Goal: Navigation & Orientation: Find specific page/section

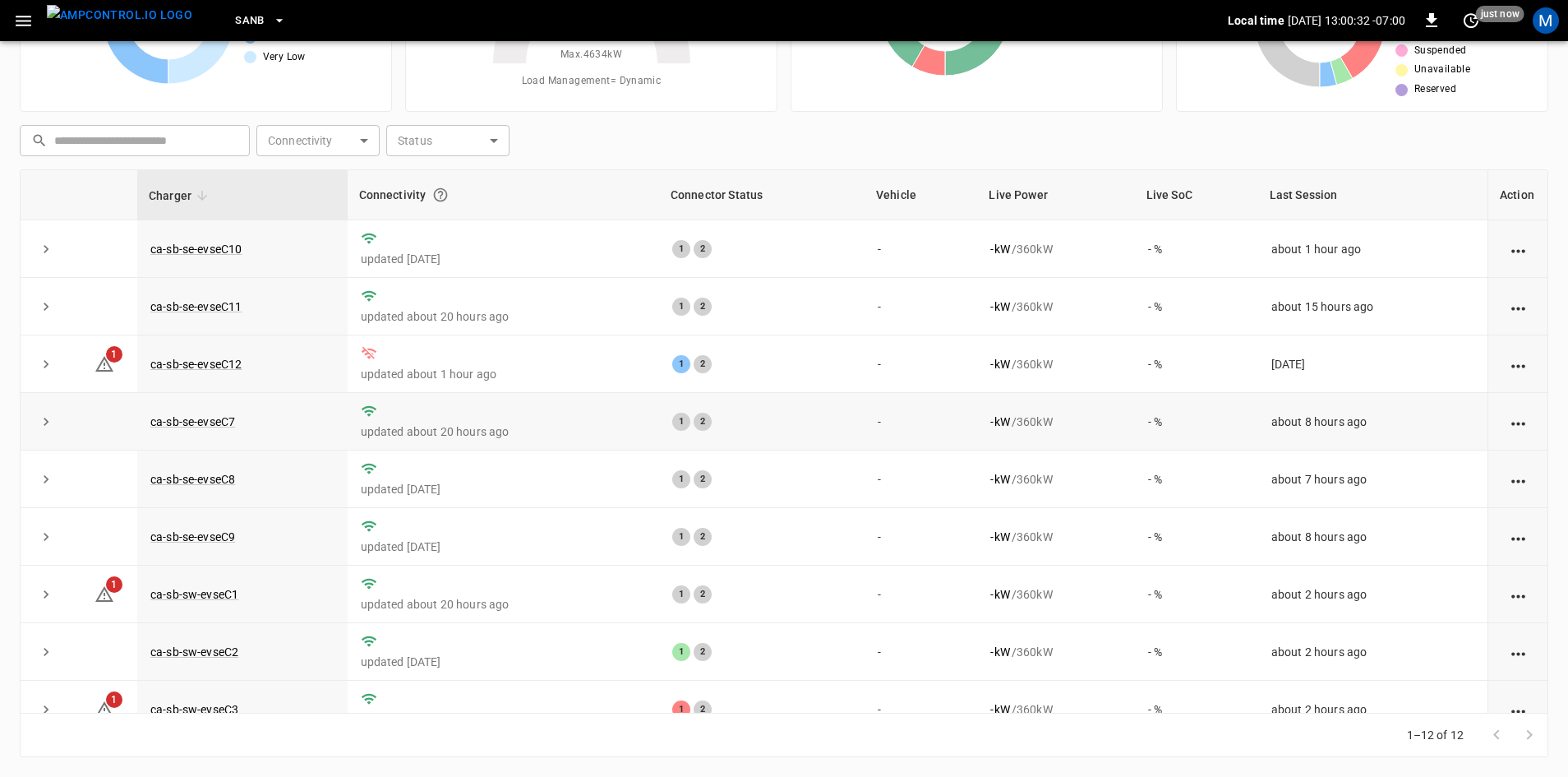
scroll to position [159, 0]
click at [225, 369] on link "ca-sb-se-evseC12" at bounding box center [196, 365] width 98 height 20
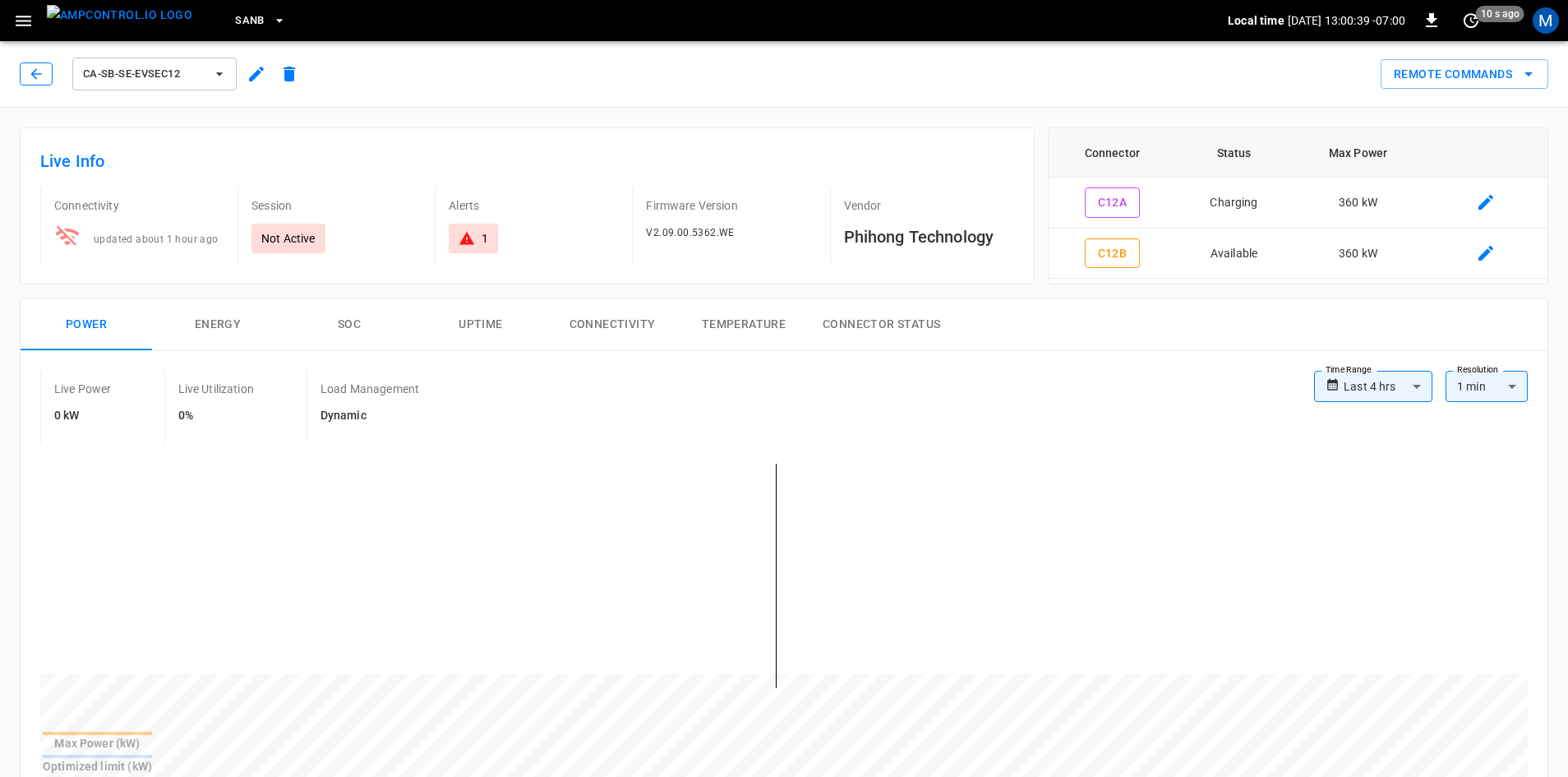
click at [31, 71] on icon "button" at bounding box center [36, 74] width 16 height 16
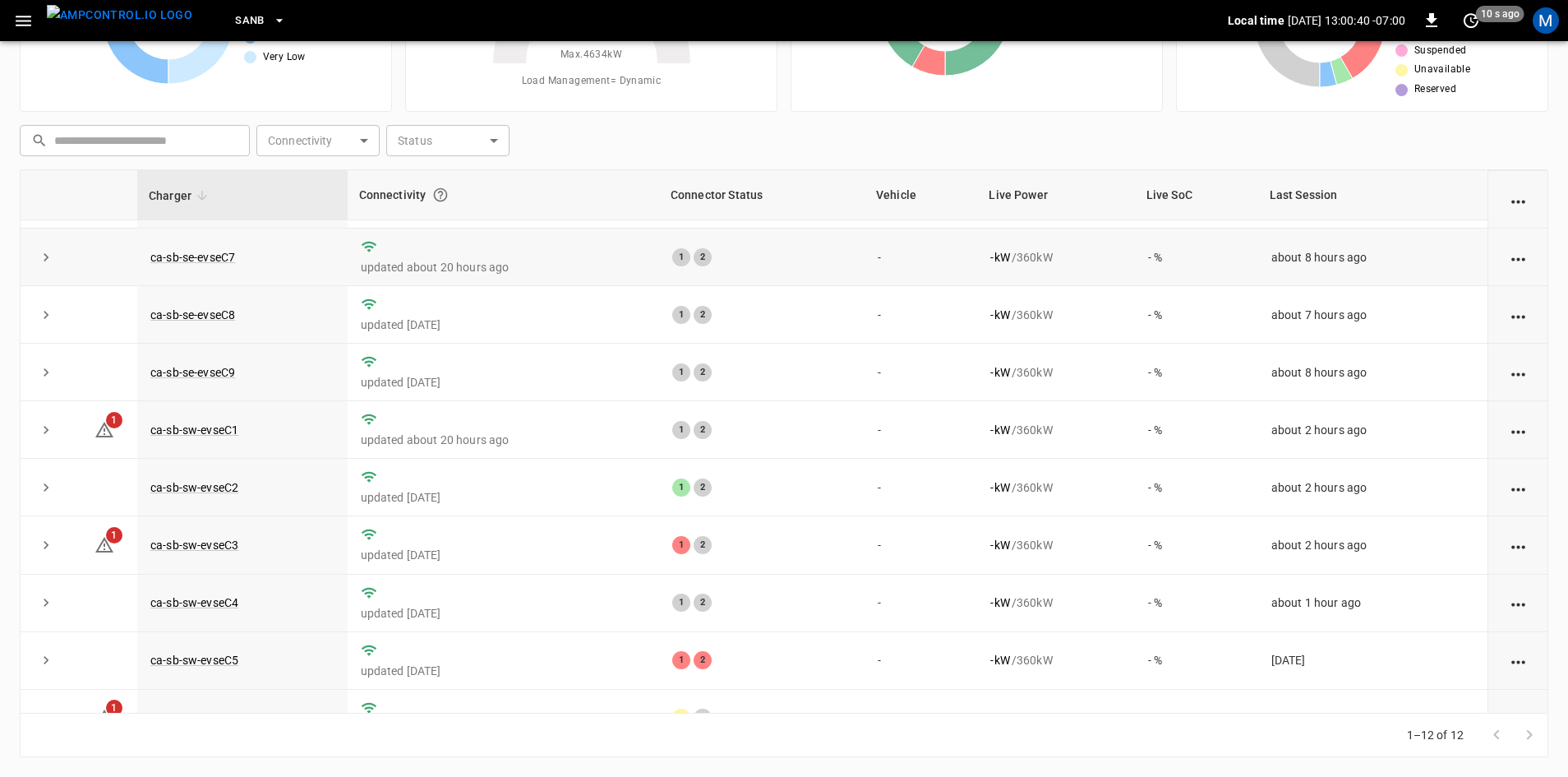
scroll to position [208, 0]
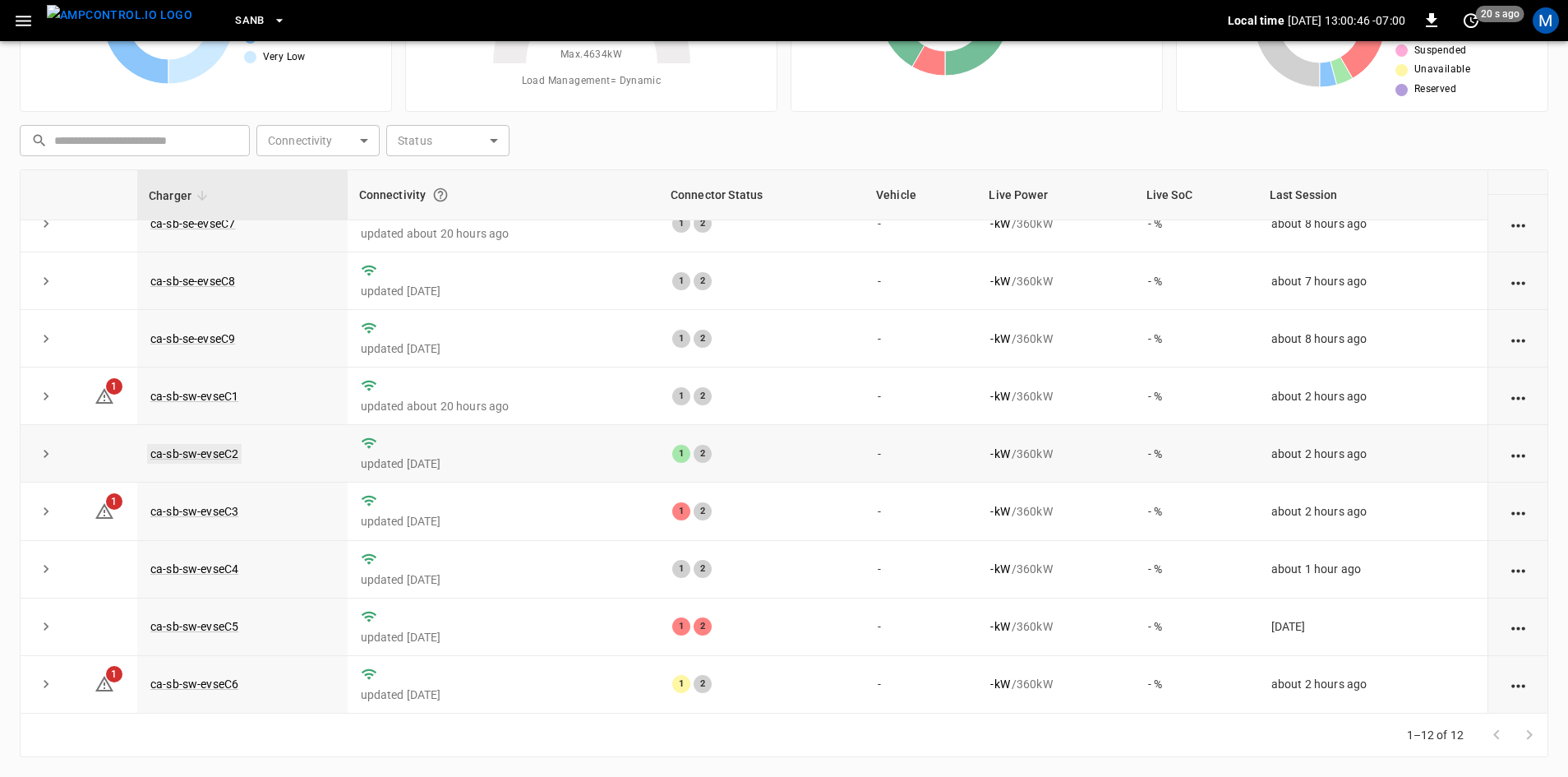
click at [186, 443] on link "ca-sb-sw-evseC2" at bounding box center [194, 454] width 94 height 20
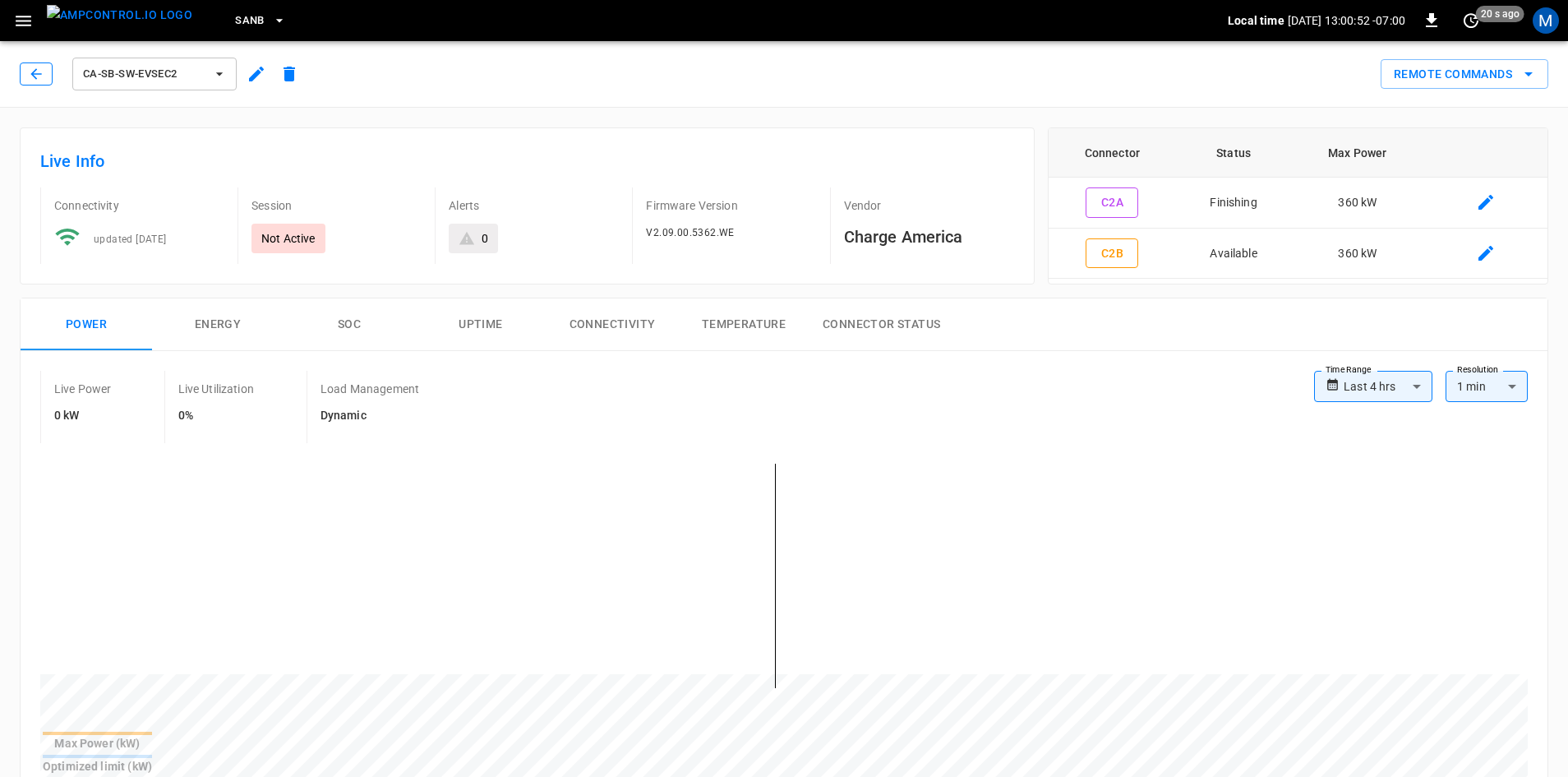
click at [44, 75] on button "button" at bounding box center [37, 73] width 33 height 23
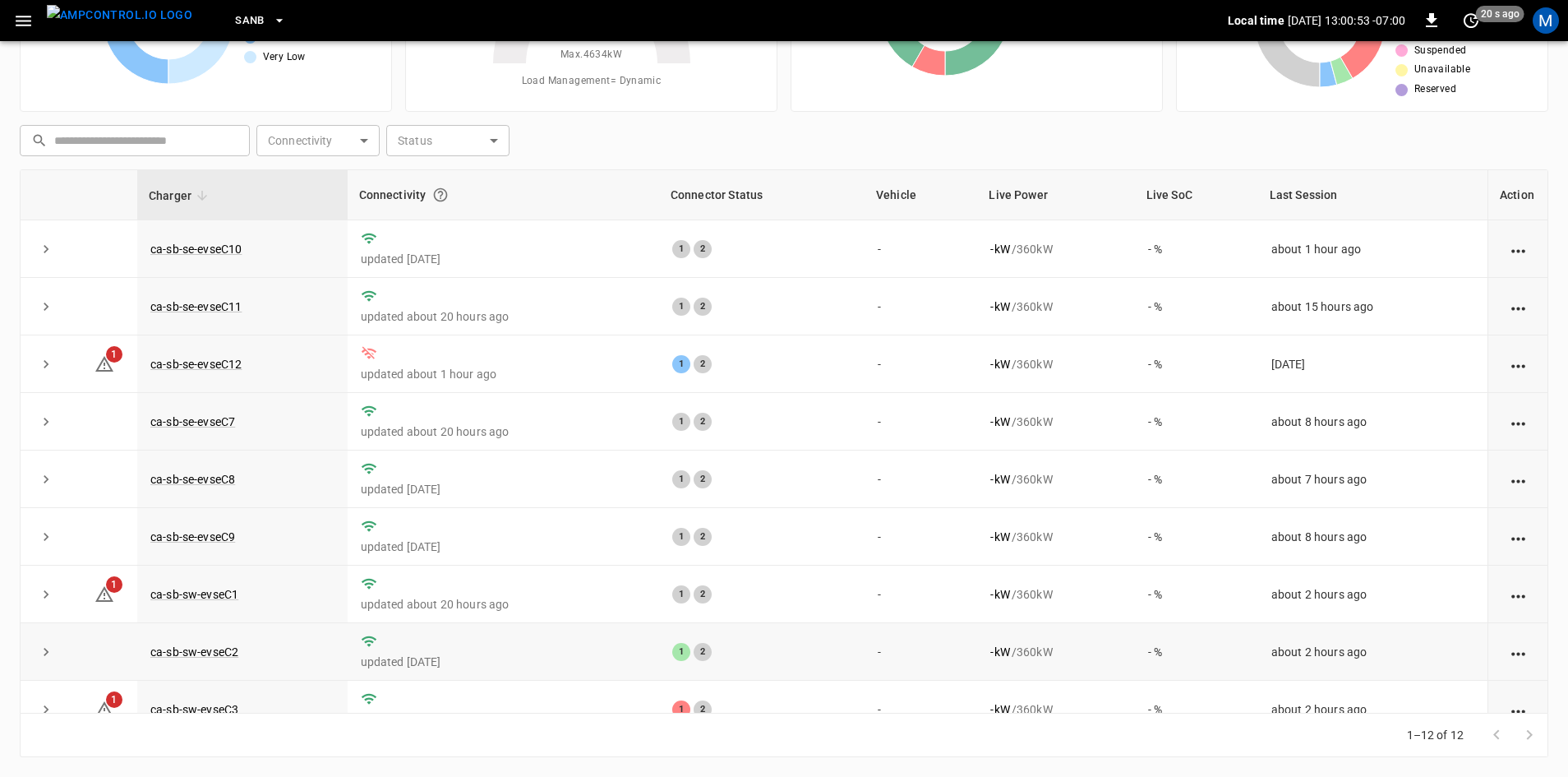
scroll to position [208, 0]
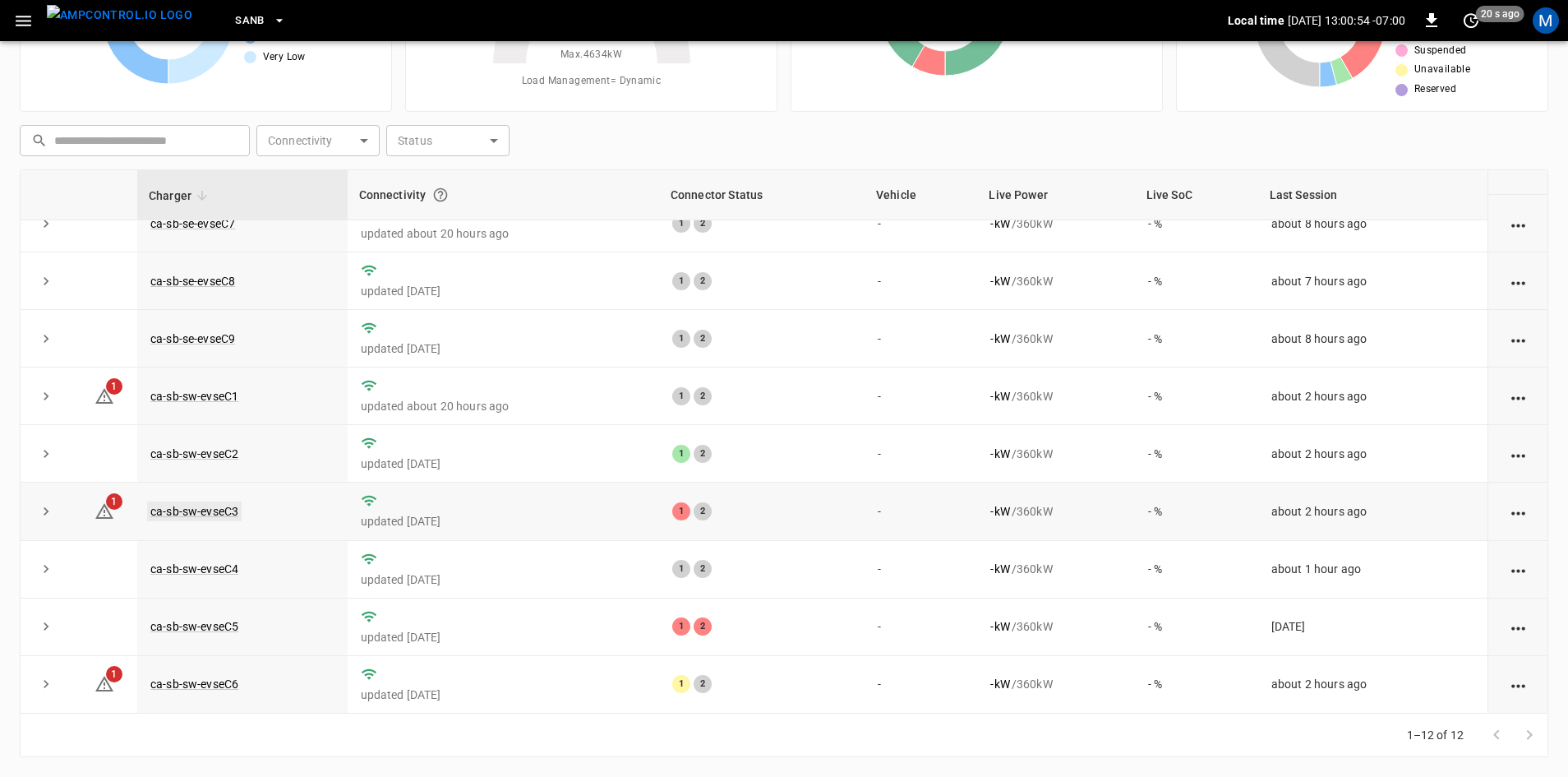
click at [234, 513] on link "ca-sb-sw-evseC3" at bounding box center [194, 511] width 94 height 20
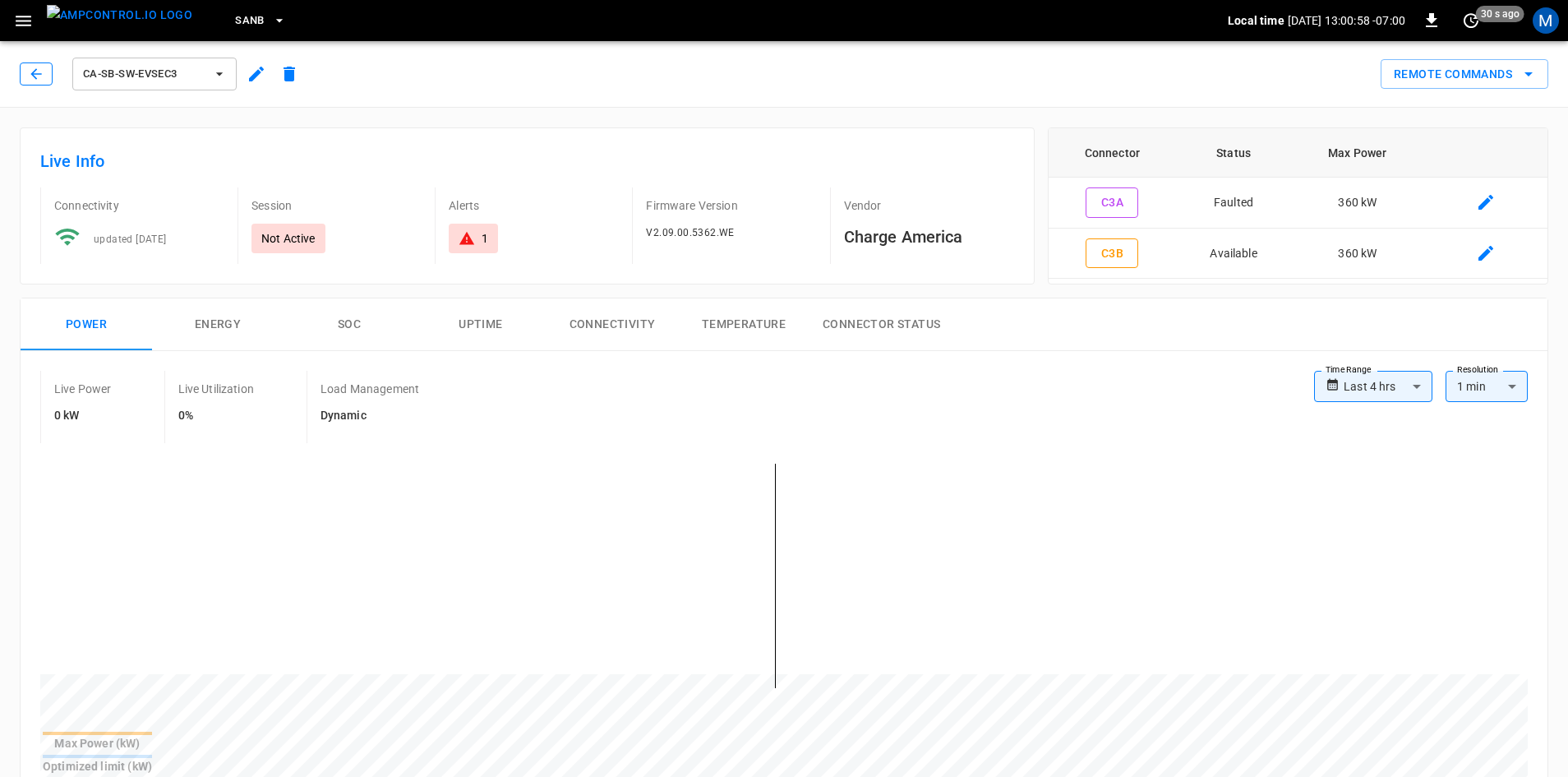
click at [40, 75] on icon "button" at bounding box center [36, 74] width 16 height 16
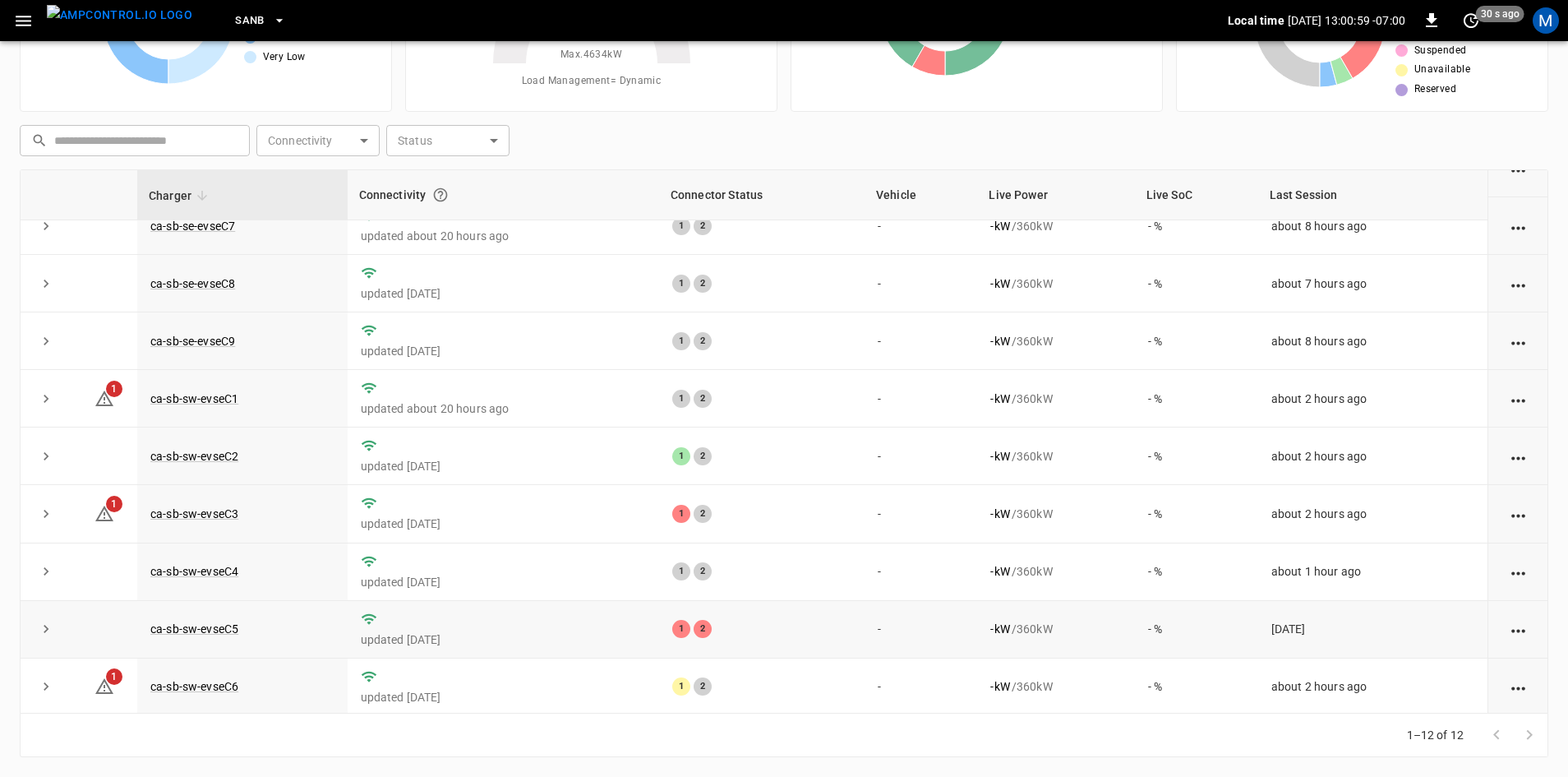
scroll to position [208, 0]
click at [212, 626] on link "ca-sb-sw-evseC5" at bounding box center [194, 627] width 94 height 20
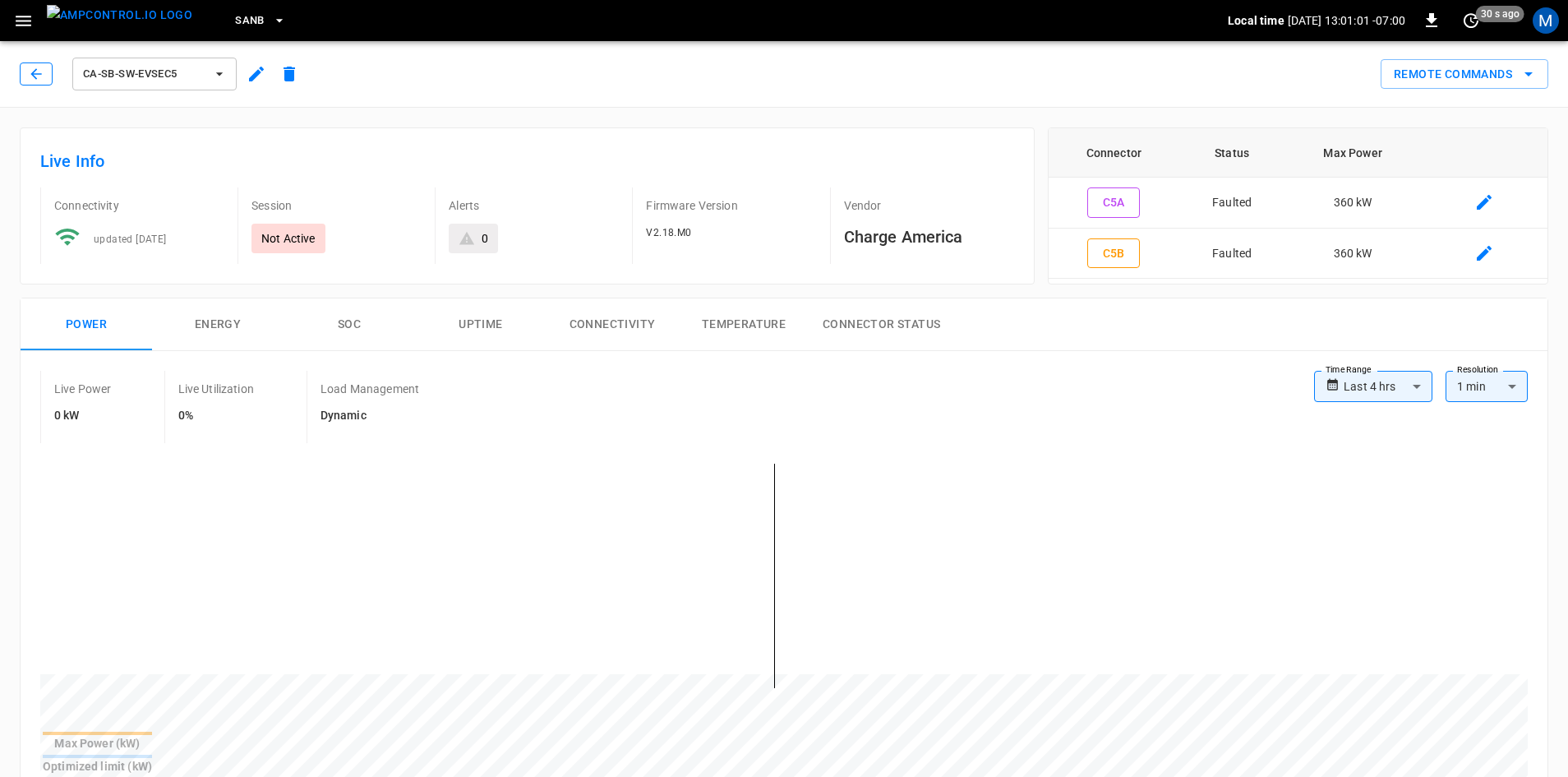
click at [27, 82] on button "button" at bounding box center [37, 73] width 33 height 23
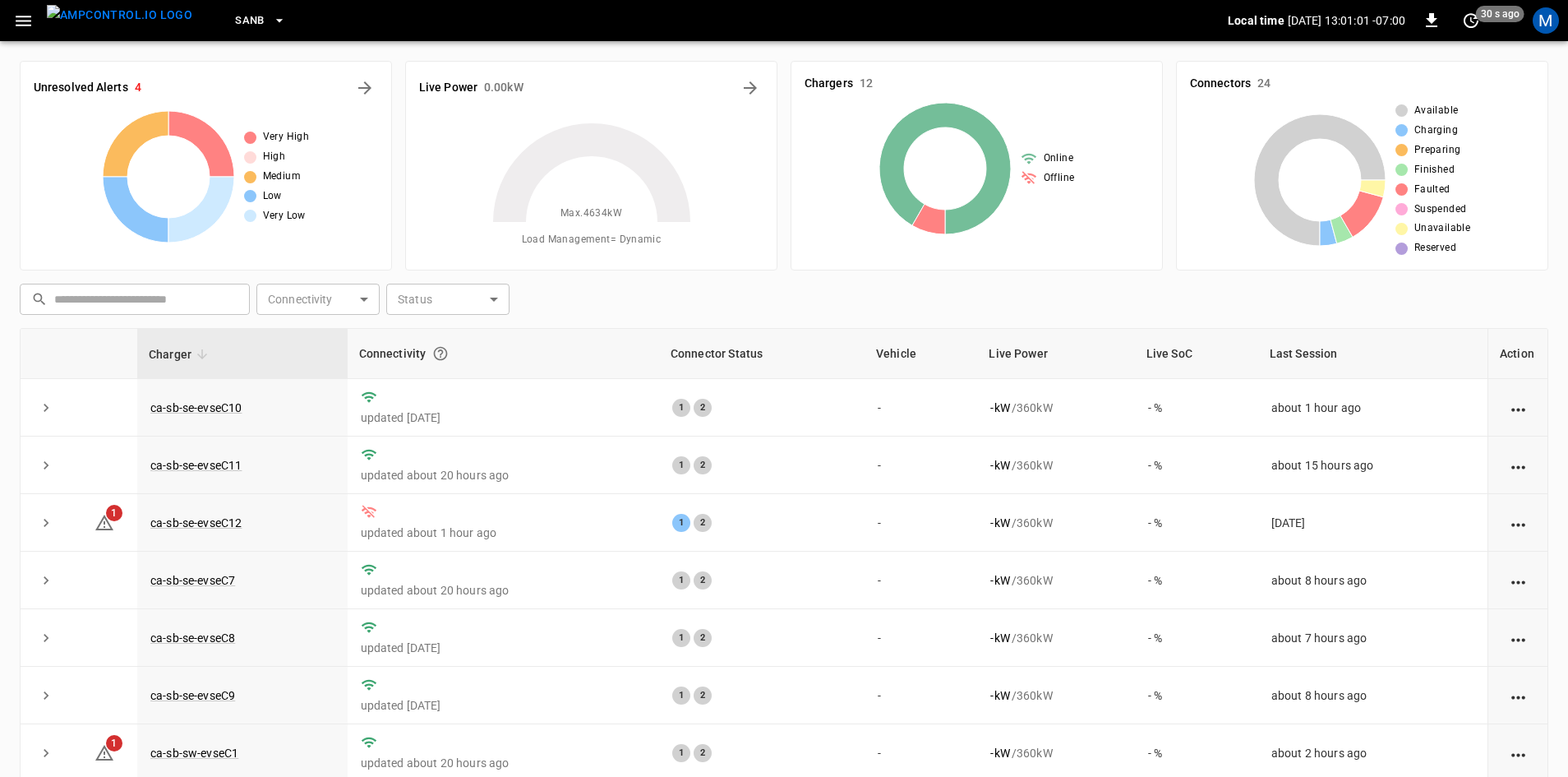
scroll to position [159, 0]
